Goal: Find specific page/section: Find specific page/section

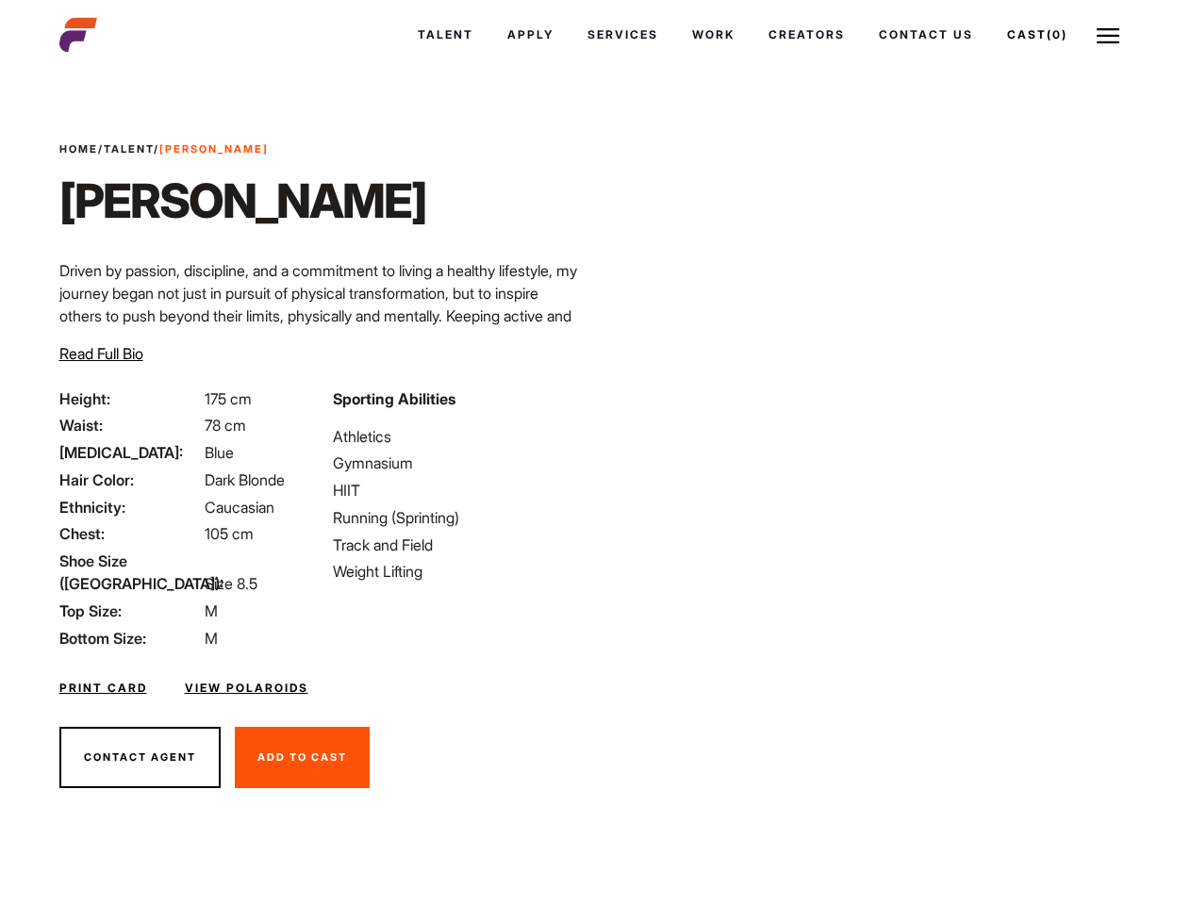
click at [1035, 35] on link "Cast (0)" at bounding box center [1037, 34] width 94 height 51
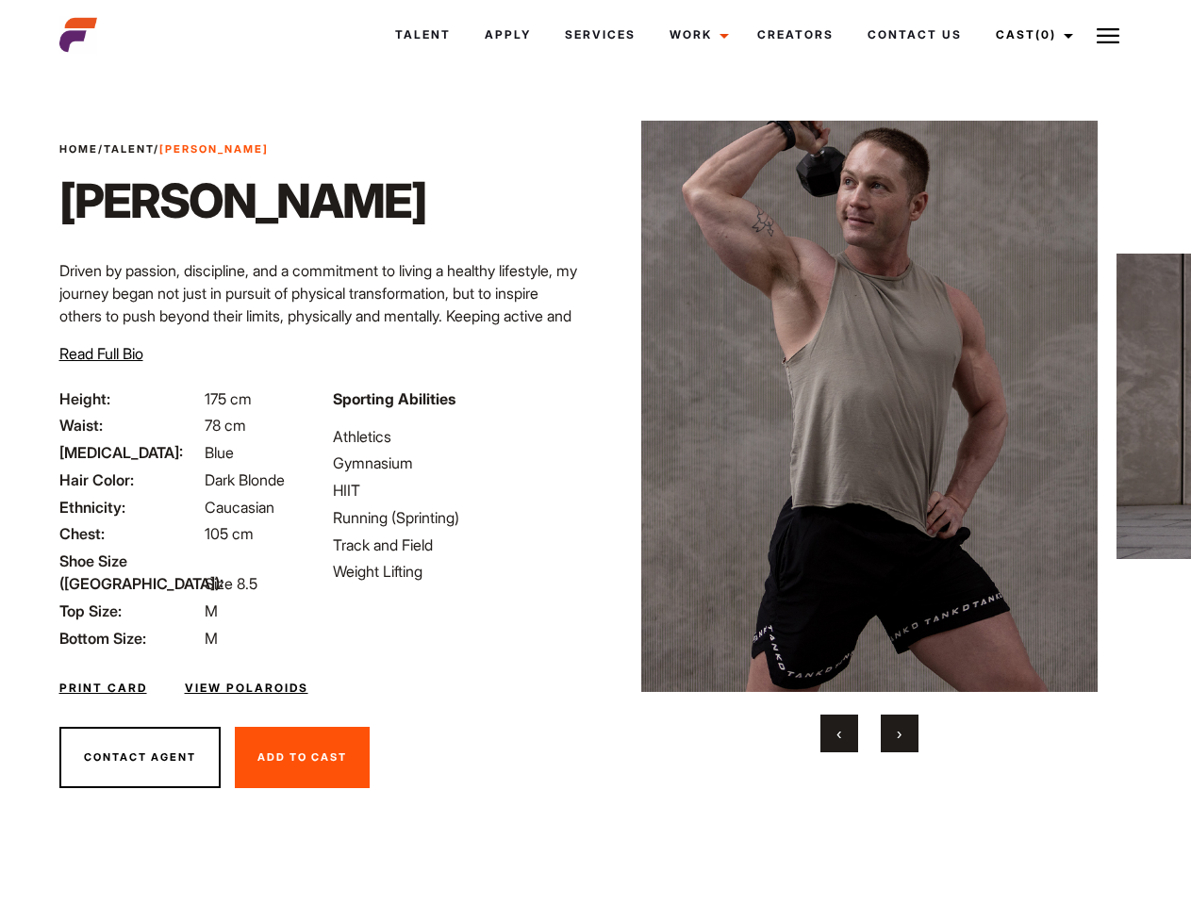
click at [1029, 35] on link "Cast (0)" at bounding box center [1032, 34] width 106 height 51
click at [1108, 35] on img at bounding box center [1108, 36] width 23 height 23
click at [869, 437] on img at bounding box center [869, 407] width 457 height 572
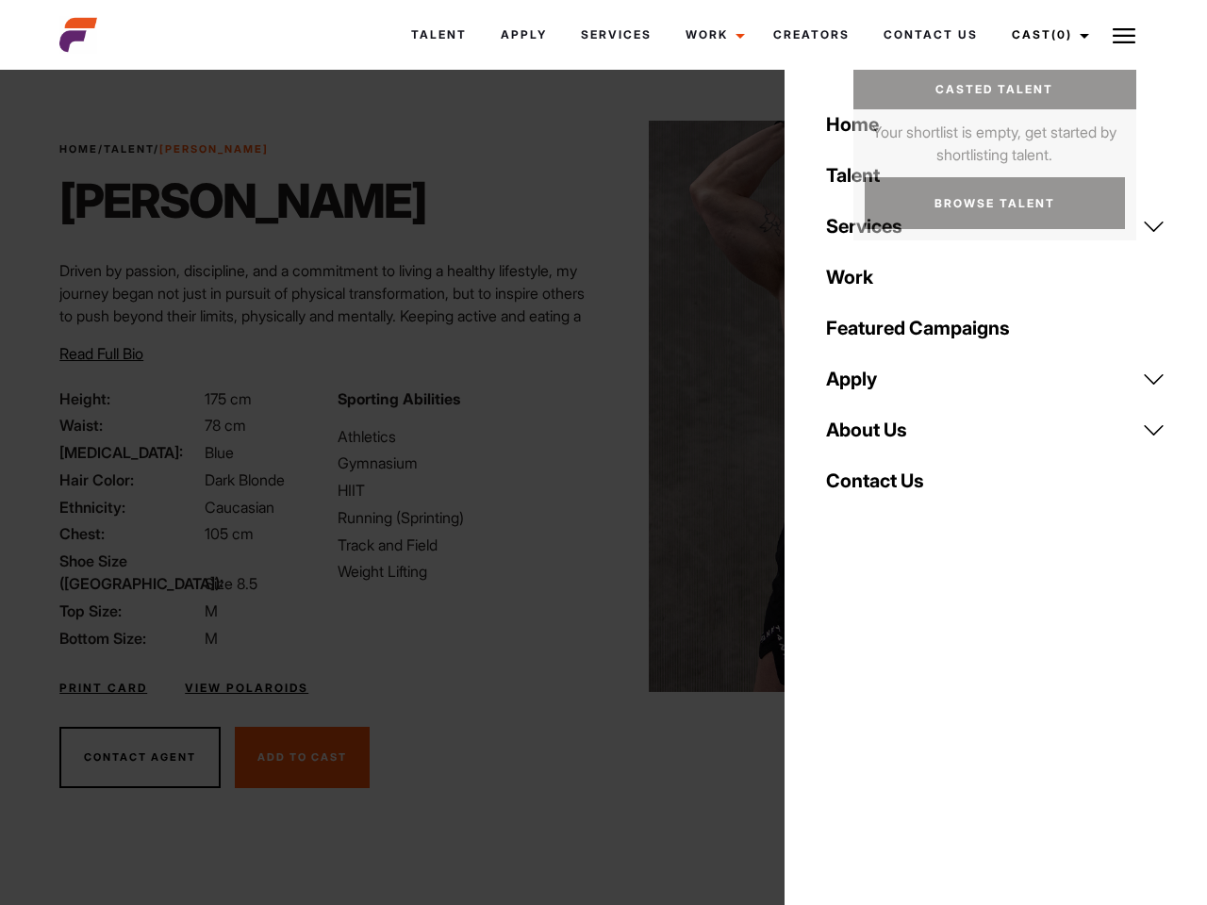
click at [595, 407] on div "Sporting Abilities Athletics Gymnasium HIIT Running (Sprinting) Track and Field…" at bounding box center [464, 519] width 277 height 262
click at [839, 734] on div "Home Talent Services Talent Casting Photography Videography Creative Hair and M…" at bounding box center [996, 452] width 423 height 905
click at [900, 734] on div "Home Talent Services Talent Casting Photography Videography Creative Hair and M…" at bounding box center [996, 452] width 423 height 905
